Goal: Task Accomplishment & Management: Complete application form

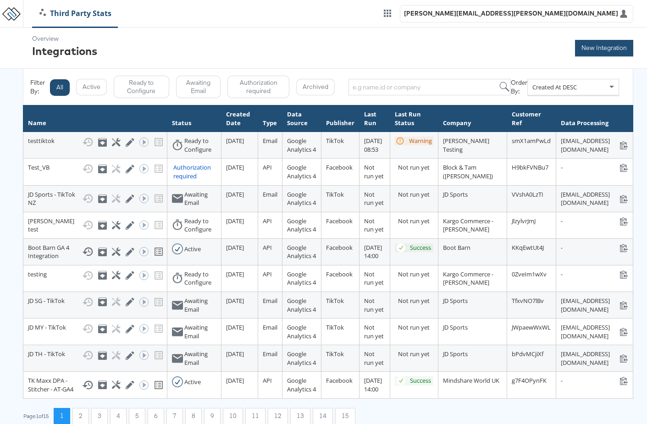
click at [593, 49] on button "New Integration" at bounding box center [604, 48] width 58 height 17
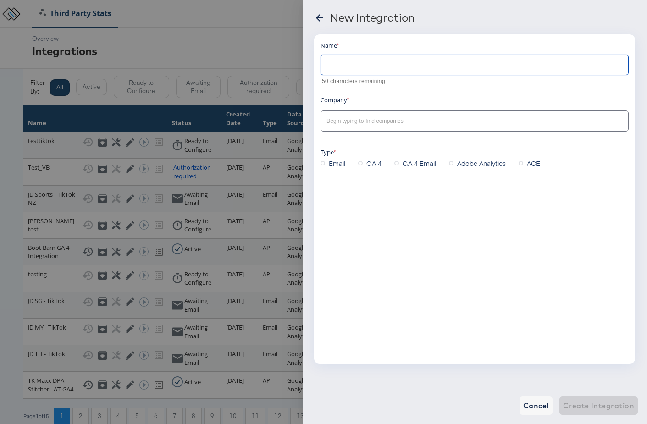
click at [373, 61] on input "text" at bounding box center [474, 61] width 307 height 20
click at [257, 45] on div at bounding box center [323, 212] width 647 height 424
click at [315, 15] on icon at bounding box center [319, 17] width 11 height 11
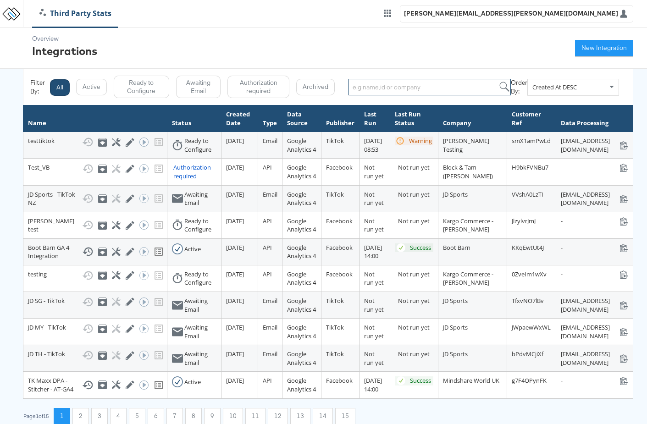
click at [396, 90] on input "search" at bounding box center [429, 87] width 162 height 17
type input "HBC"
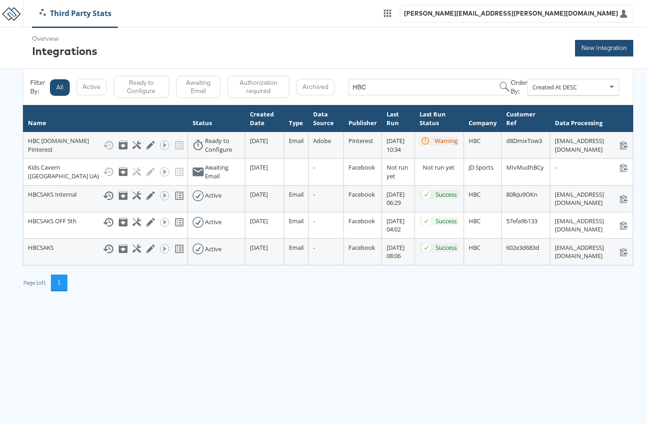
click at [601, 49] on button "New Integration" at bounding box center [604, 48] width 58 height 17
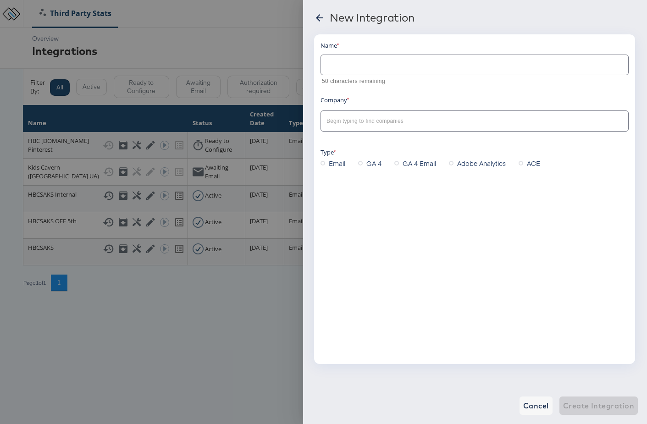
click at [450, 57] on input "text" at bounding box center [474, 61] width 307 height 20
type input "HBC Saks Open Web"
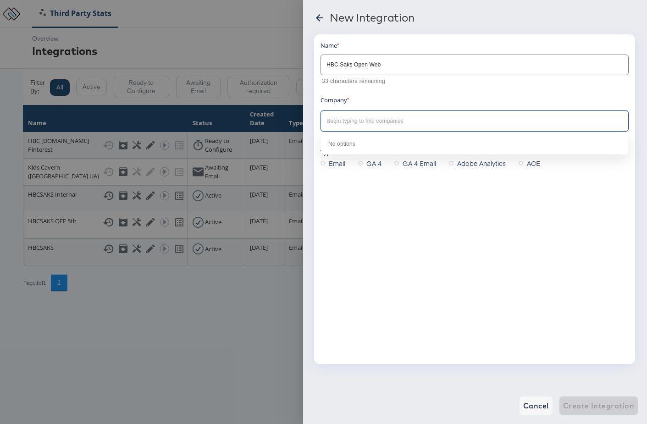
click at [369, 122] on input "text" at bounding box center [468, 121] width 286 height 11
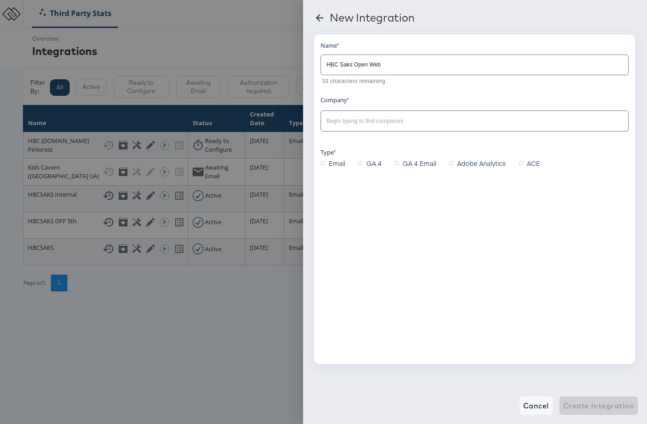
click at [395, 199] on div "Name HBC Saks Open Web 33 characters remaining Company Type Email GA 4 GA 4 Ema…" at bounding box center [474, 199] width 321 height 330
click at [451, 164] on icon at bounding box center [451, 163] width 5 height 5
click at [0, 0] on input "Adobe Analytics" at bounding box center [0, 0] width 0 height 0
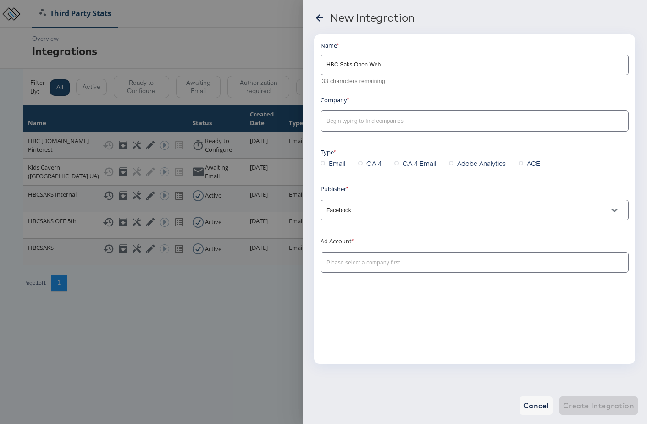
click at [372, 116] on input "text" at bounding box center [468, 121] width 286 height 11
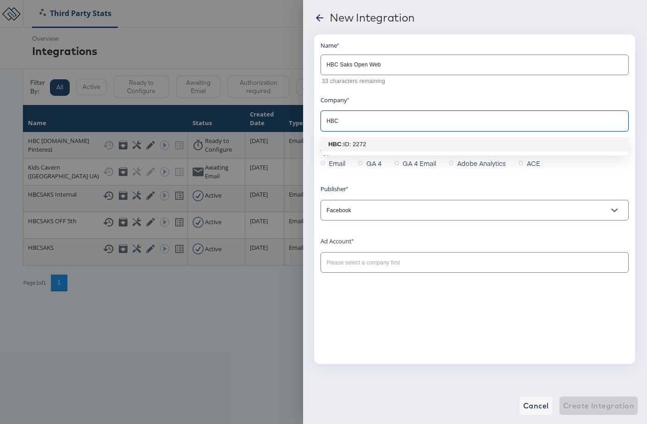
click at [361, 146] on div ": ID: 2272" at bounding box center [353, 144] width 25 height 9
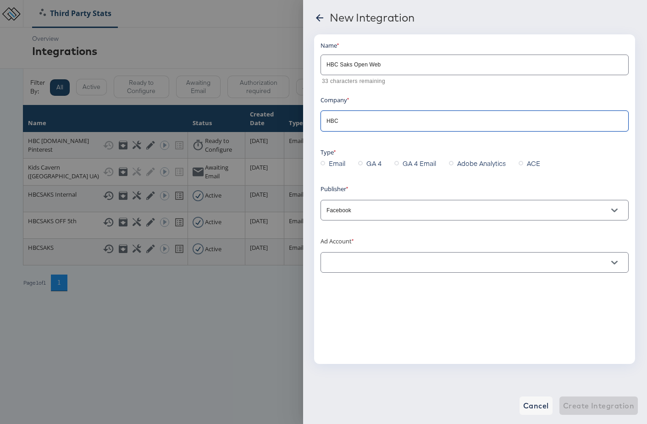
type input "HBC"
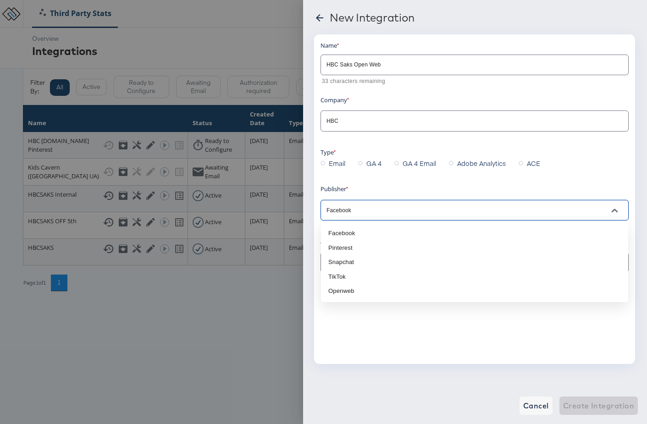
click at [363, 211] on input "Facebook" at bounding box center [468, 210] width 286 height 11
click at [344, 284] on li "Openweb" at bounding box center [474, 291] width 307 height 15
type input "Openweb"
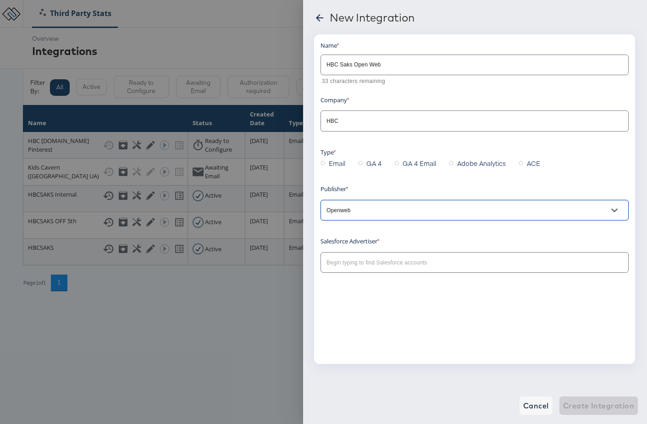
click at [386, 268] on input "text" at bounding box center [462, 263] width 274 height 11
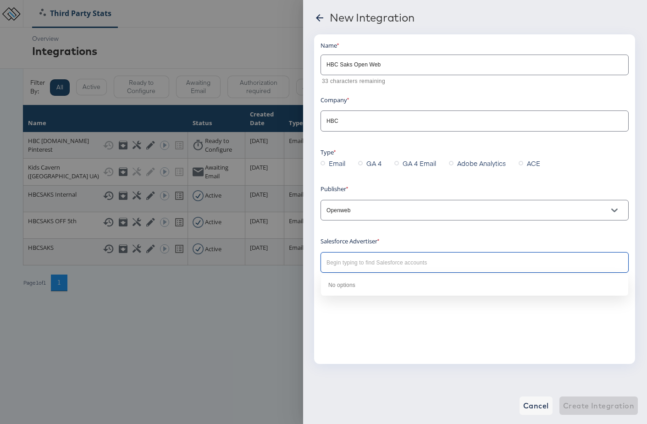
click at [390, 320] on div "Name HBC Saks Open Web 33 characters remaining Company HBC Type Email GA 4 GA 4…" at bounding box center [474, 199] width 321 height 330
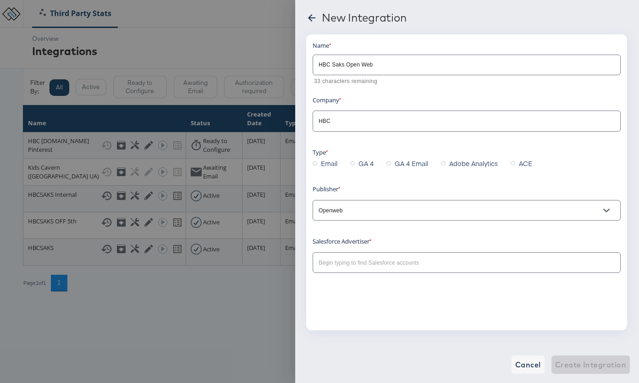
click at [372, 267] on input "text" at bounding box center [454, 263] width 274 height 11
paste input "001Rl000008Qi7FIAS"
click at [408, 263] on input "001Rl000008Qi7FIAS" at bounding box center [454, 263] width 274 height 11
type input "001Rl000008Qi7FIAS"
click at [405, 317] on div "Name HBC Saks Open Web 33 characters remaining Company HBC Type Email GA 4 GA 4…" at bounding box center [466, 182] width 321 height 296
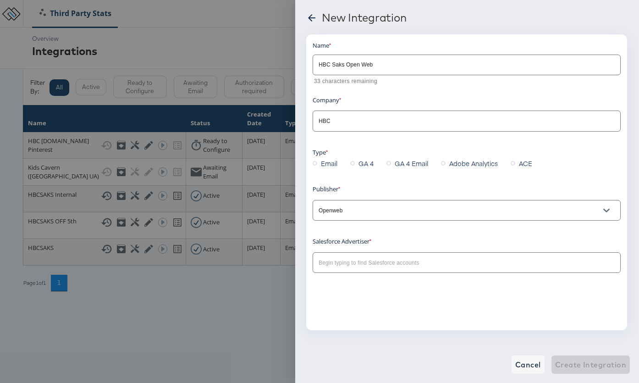
click at [490, 266] on input "text" at bounding box center [454, 263] width 274 height 11
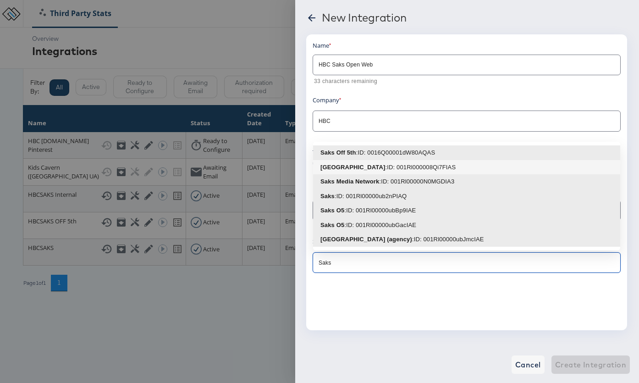
click at [407, 165] on div ": ID: 001Rl000008Qi7FIAS" at bounding box center [420, 167] width 71 height 9
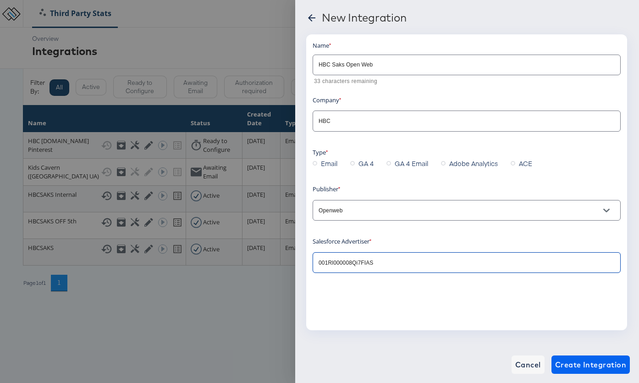
type input "001Rl000008Qi7FIAS"
click at [576, 363] on span "Create Integration" at bounding box center [590, 364] width 71 height 13
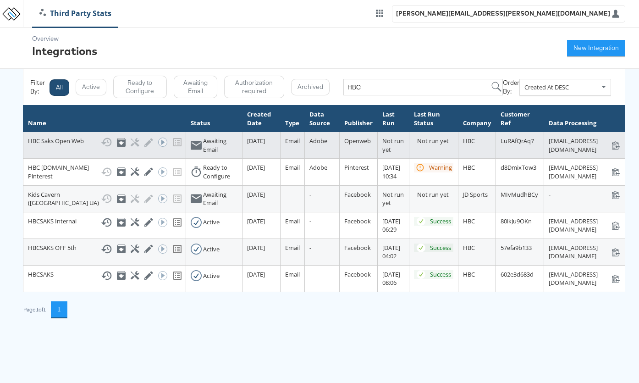
scroll to position [0, 38]
click at [620, 141] on icon at bounding box center [615, 145] width 9 height 9
